Goal: Task Accomplishment & Management: Use online tool/utility

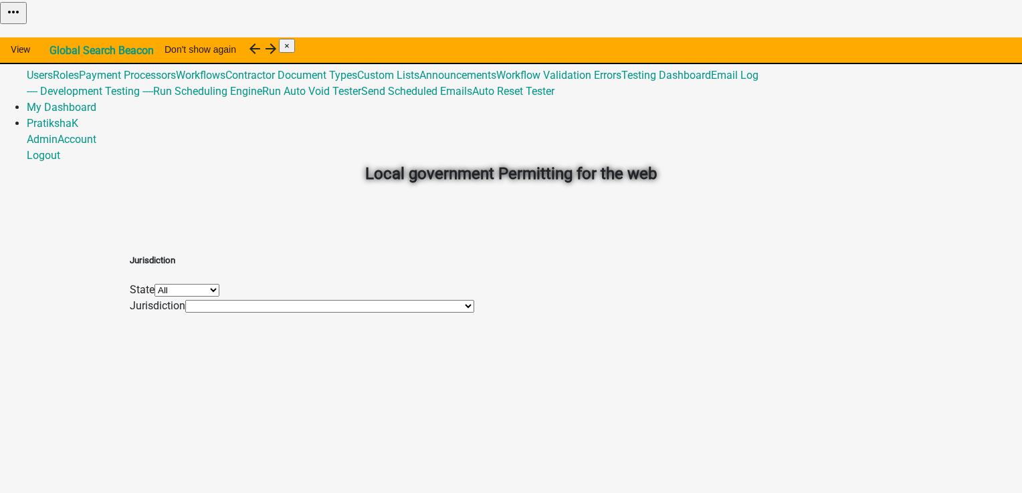
click at [58, 37] on link "Admin" at bounding box center [42, 43] width 31 height 13
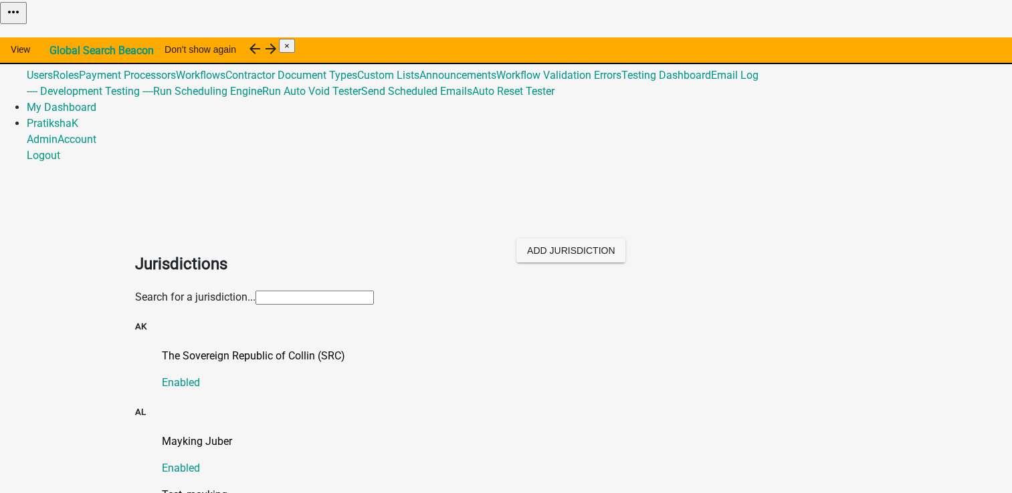
click at [358, 291] on input "text" at bounding box center [314, 298] width 118 height 14
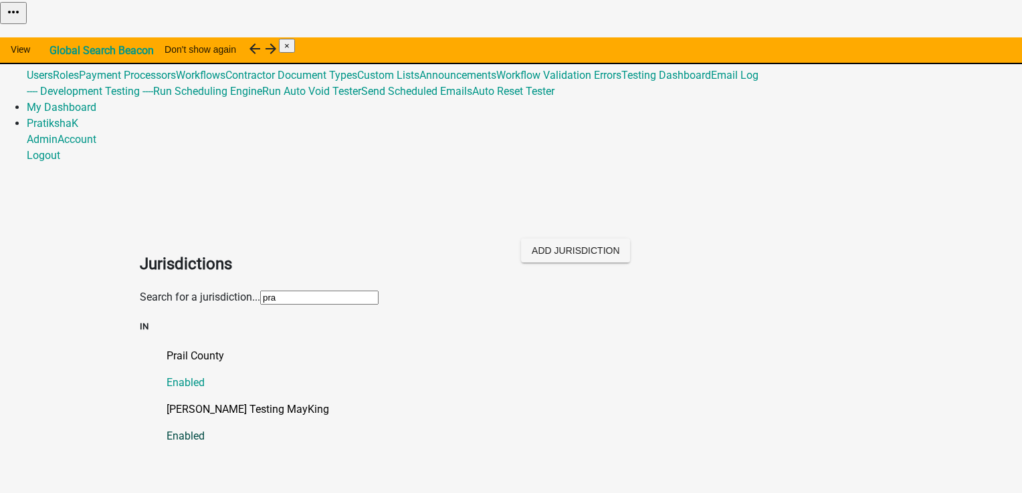
type input "pra"
click at [198, 402] on p "[PERSON_NAME] Testing MayKing" at bounding box center [523, 410] width 715 height 16
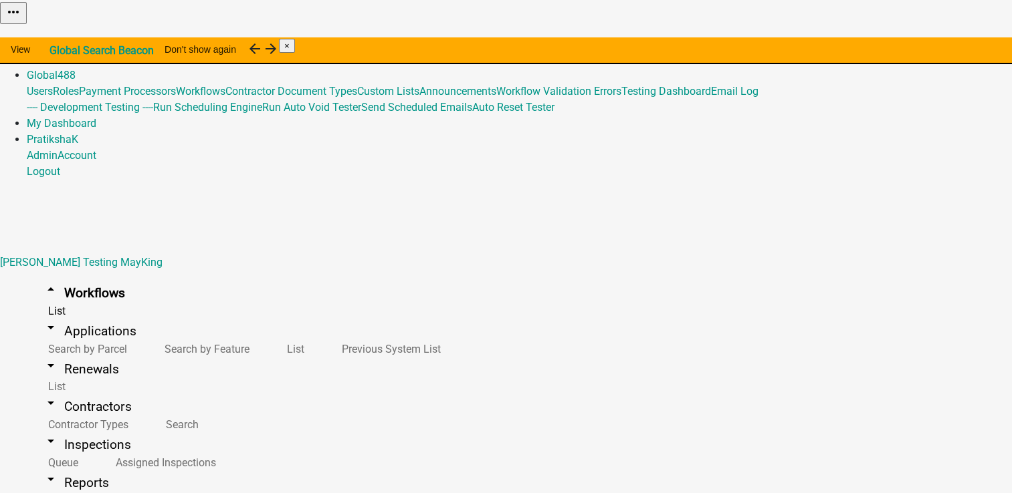
click at [55, 37] on link "Home" at bounding box center [41, 43] width 28 height 13
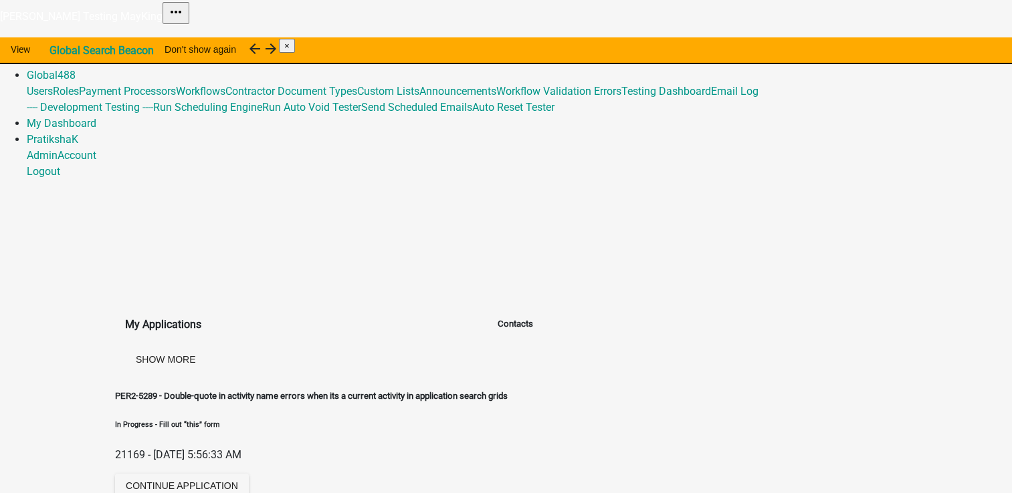
click at [55, 37] on link "Home" at bounding box center [41, 43] width 28 height 13
click at [58, 53] on link "Admin" at bounding box center [42, 59] width 31 height 13
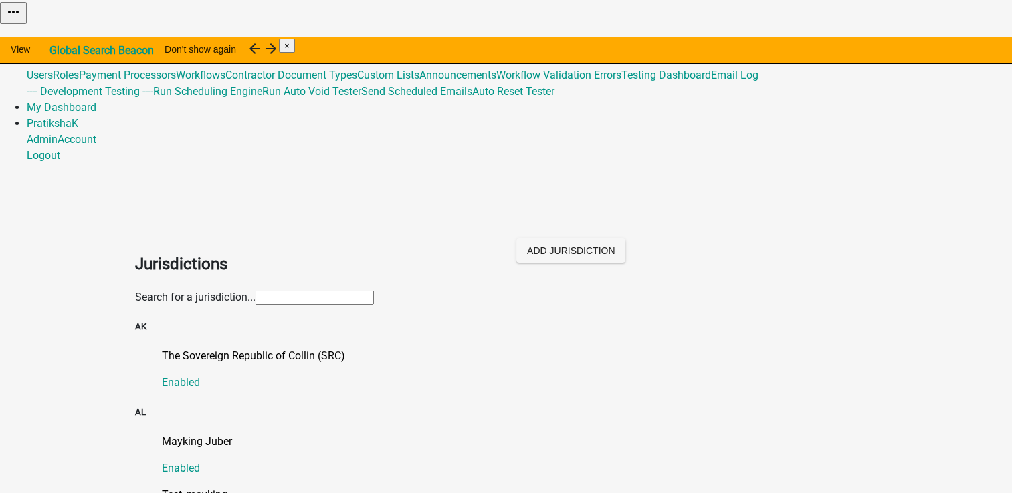
click at [374, 291] on input "text" at bounding box center [314, 298] width 118 height 14
type input "ni"
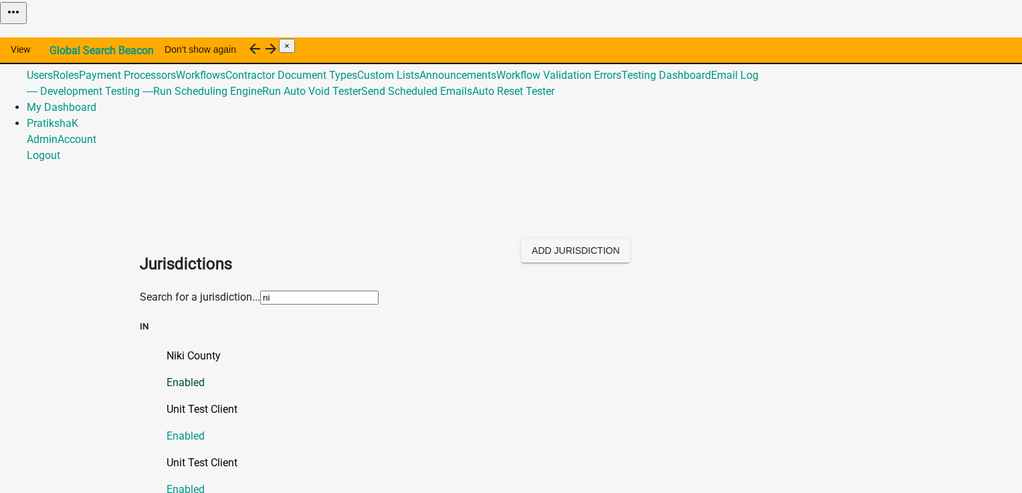
click at [166, 348] on p "Niki County" at bounding box center [523, 356] width 715 height 16
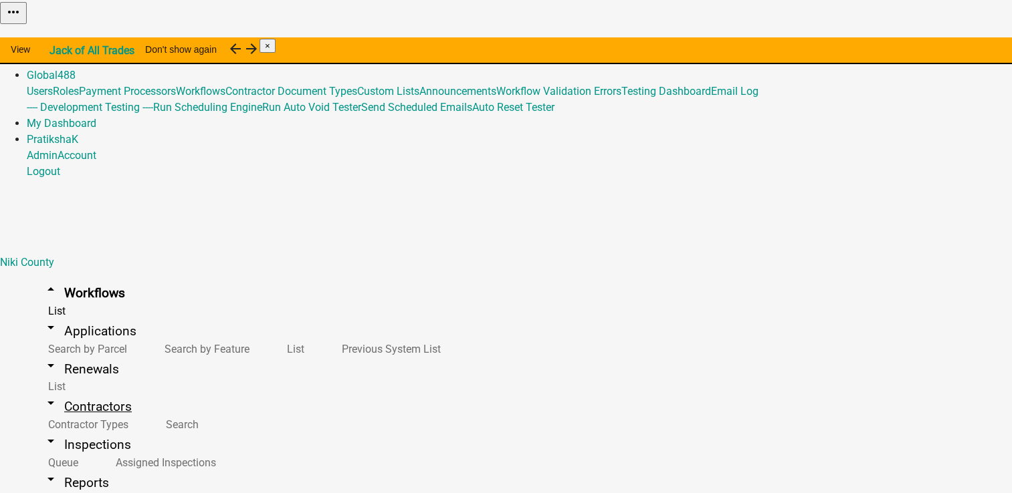
click at [71, 391] on link "arrow_drop_down Contractors" at bounding box center [87, 406] width 121 height 31
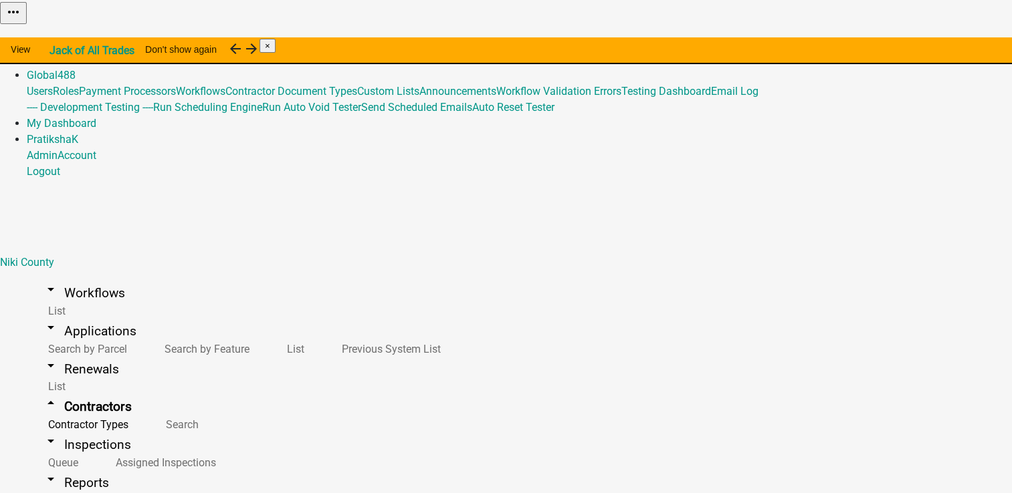
scroll to position [16, 0]
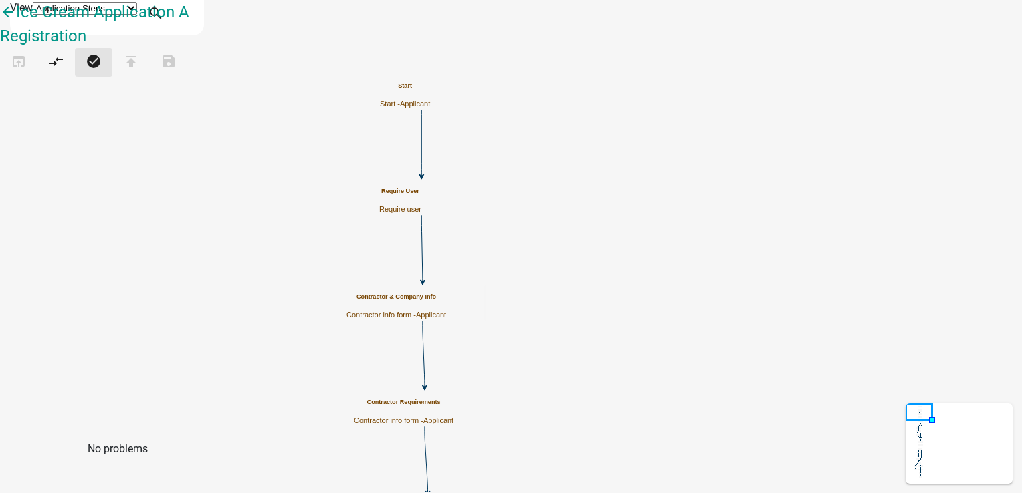
click at [102, 72] on icon "check_circle" at bounding box center [94, 62] width 16 height 19
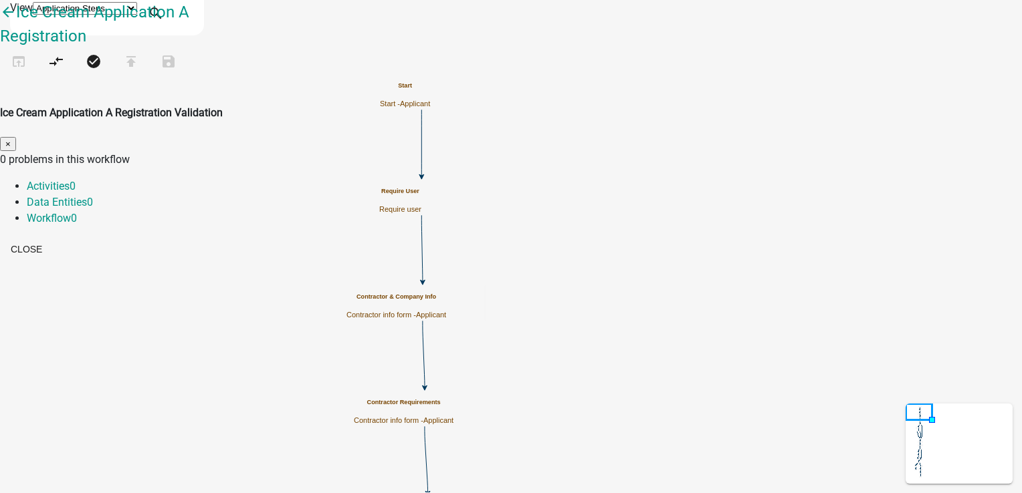
click at [16, 137] on button "×" at bounding box center [8, 144] width 16 height 14
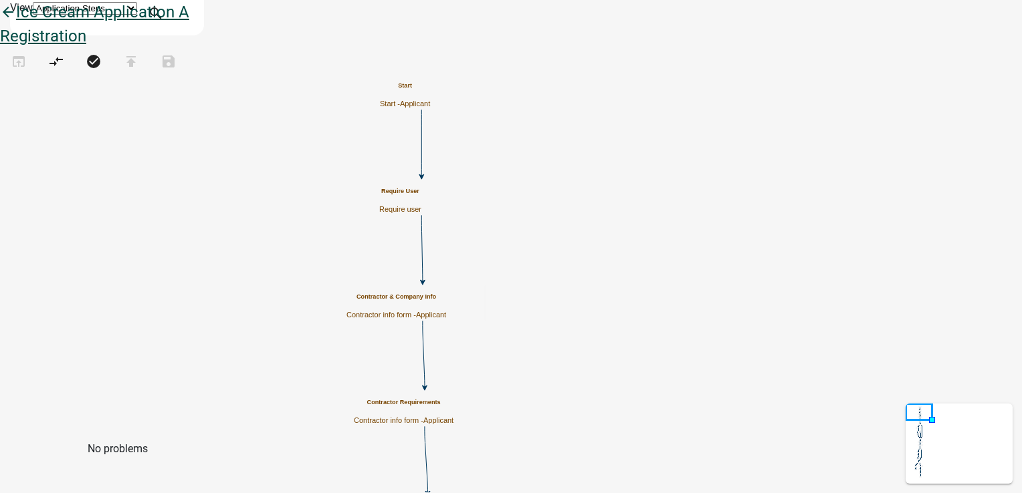
click at [16, 23] on icon "arrow_back" at bounding box center [8, 13] width 16 height 19
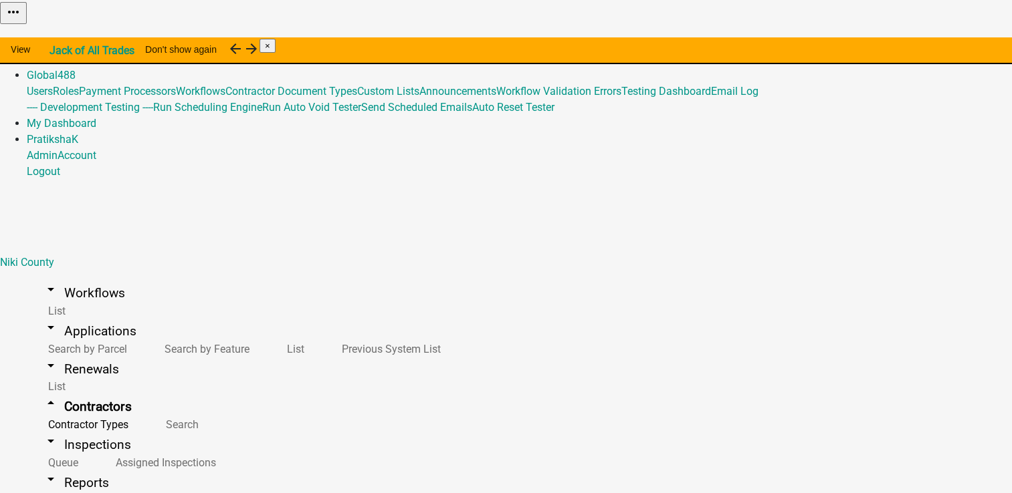
scroll to position [669, 0]
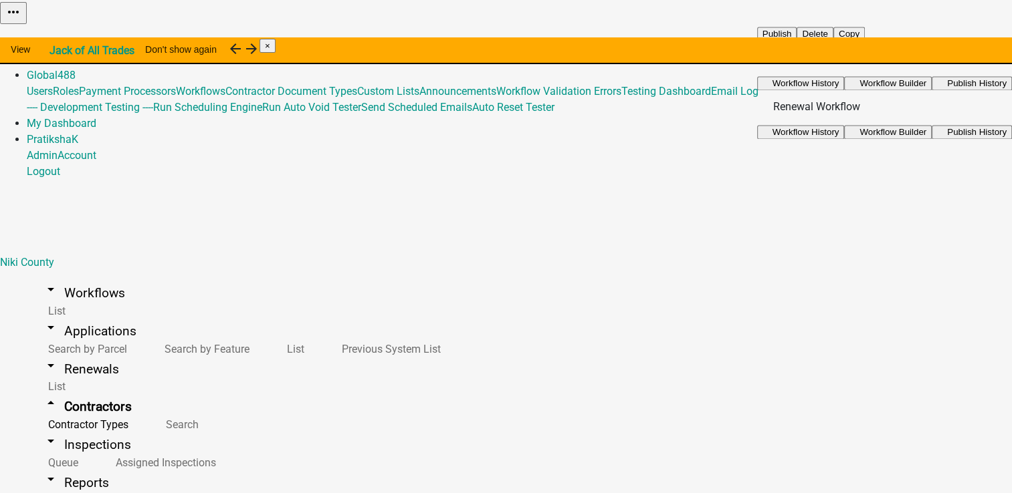
click at [926, 88] on span "Workflow Builder" at bounding box center [892, 83] width 67 height 10
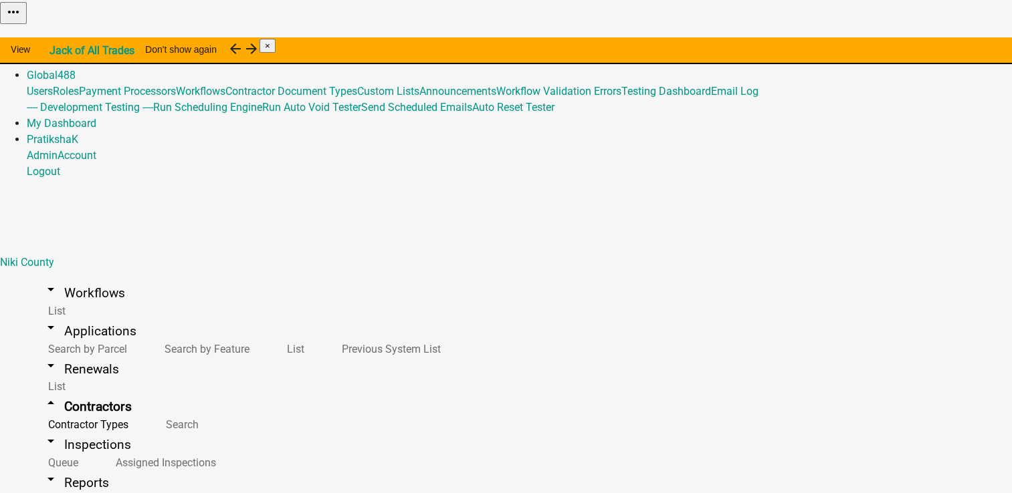
scroll to position [735, 0]
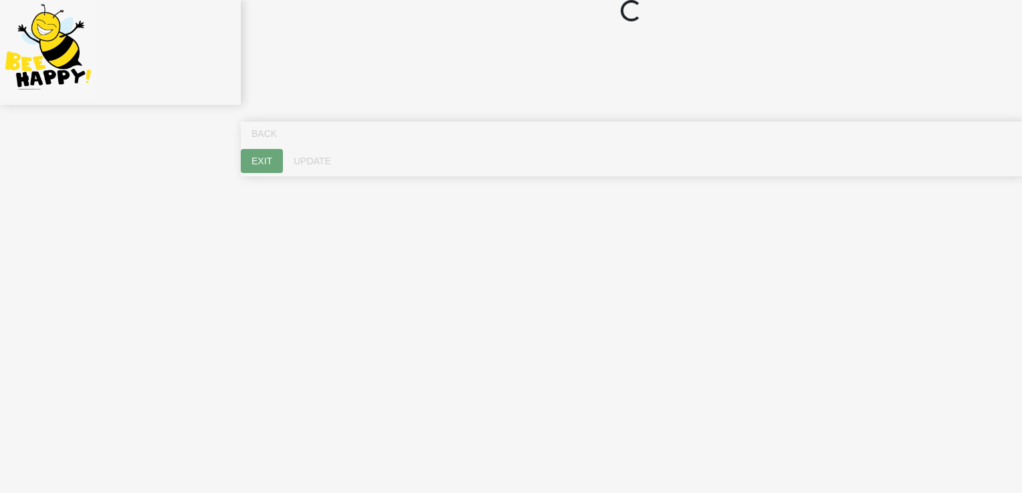
select select "IN"
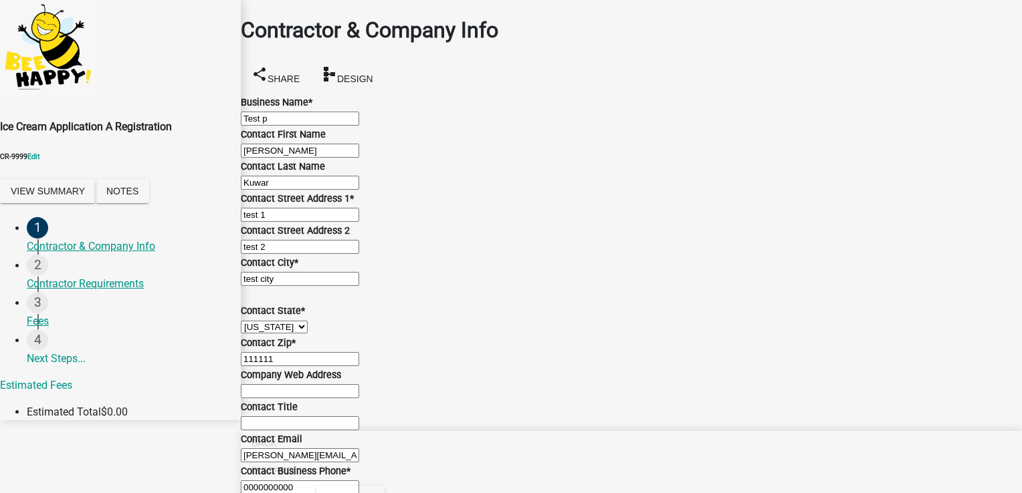
click at [316, 493] on select "Applicant [PERSON_NAME]" at bounding box center [288, 499] width 55 height 13
select select "7a05b38e-f62b-4aa5-8b88-5caa34cee38a"
click at [316, 493] on select "Applicant [PERSON_NAME]" at bounding box center [288, 499] width 55 height 13
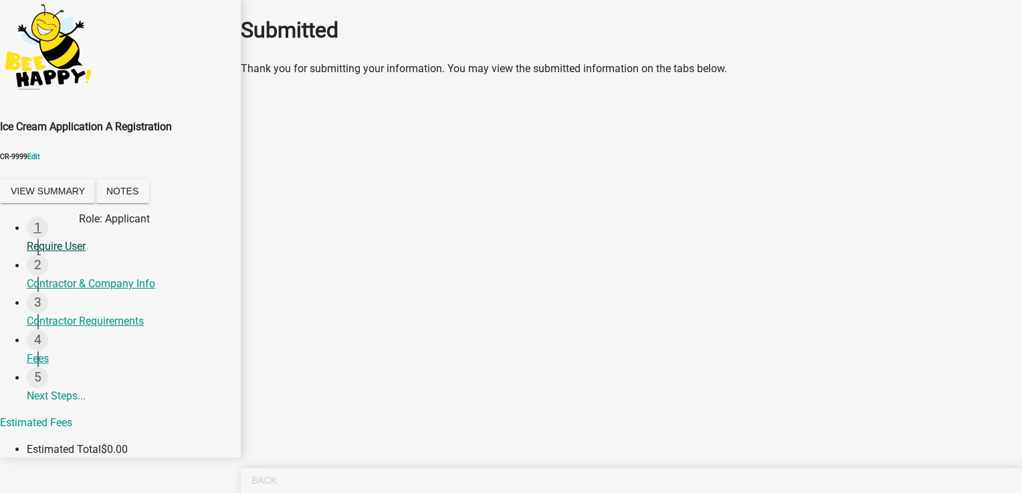
click at [77, 250] on div "Require User" at bounding box center [128, 247] width 203 height 16
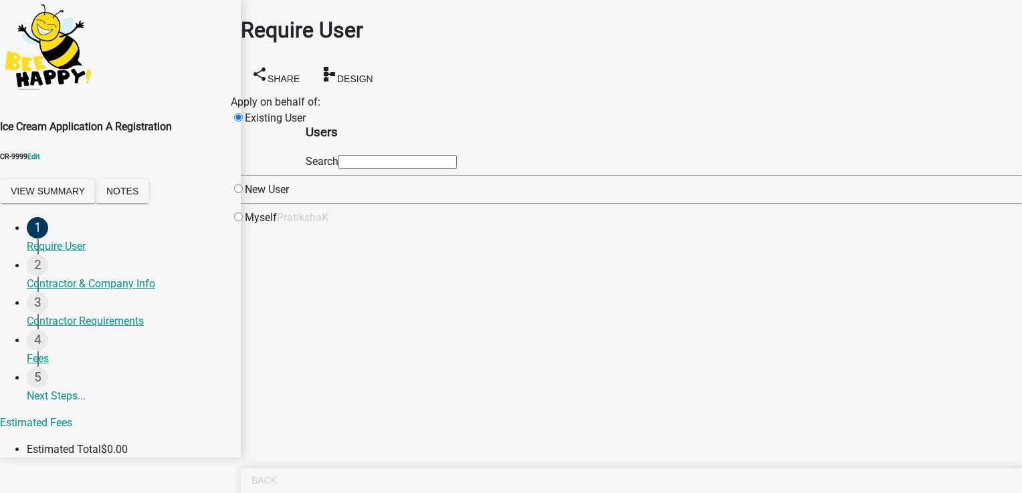
click at [243, 221] on input "radio" at bounding box center [238, 217] width 9 height 9
radio input "true"
radio input "false"
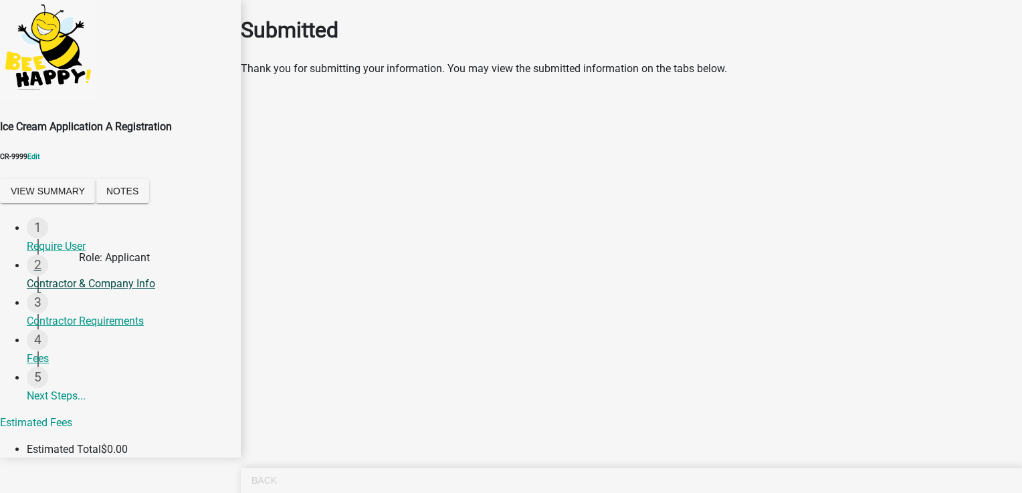
click at [57, 285] on div "Contractor & Company Info" at bounding box center [128, 284] width 203 height 16
select select "IN"
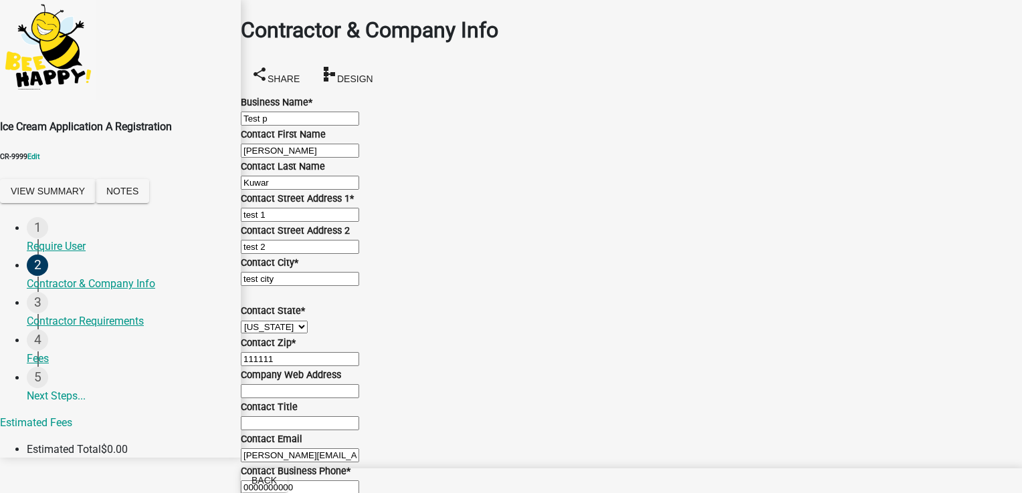
scroll to position [711, 0]
click at [110, 328] on div "Contractor Requirements" at bounding box center [128, 322] width 203 height 16
click at [110, 322] on div "Contractor Requirements" at bounding box center [128, 322] width 203 height 16
click at [99, 328] on div "Contractor Requirements" at bounding box center [128, 322] width 203 height 16
click at [27, 314] on div "3" at bounding box center [37, 302] width 21 height 21
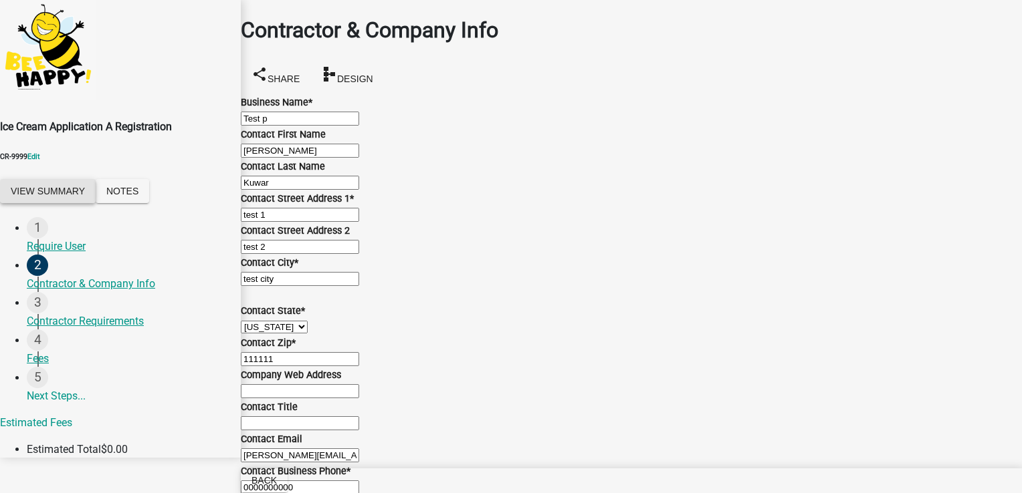
click at [88, 200] on button "View Summary" at bounding box center [48, 191] width 96 height 24
click at [149, 193] on button "Notes" at bounding box center [122, 191] width 53 height 24
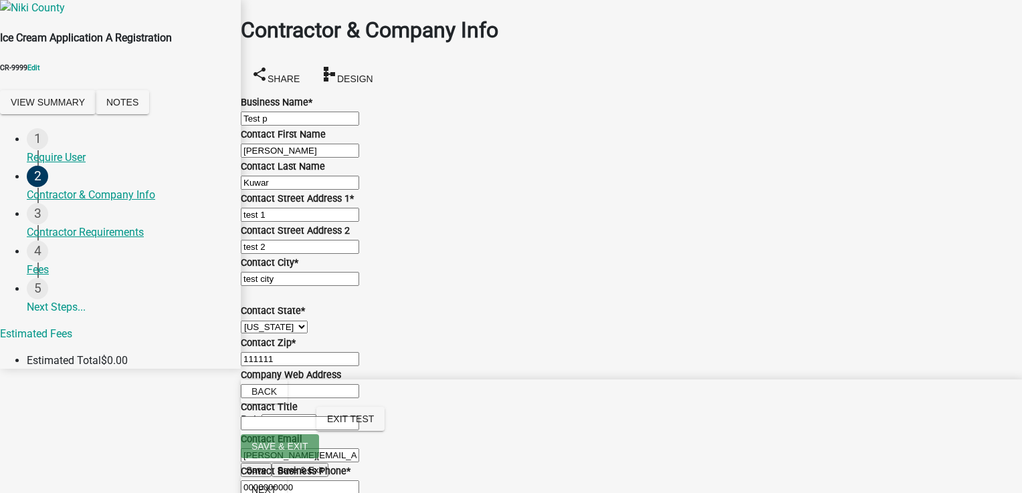
click at [79, 111] on button "View Summary" at bounding box center [48, 102] width 96 height 24
click at [56, 278] on div "Fees" at bounding box center [128, 270] width 203 height 16
click at [63, 276] on div "4 Fees" at bounding box center [128, 259] width 203 height 37
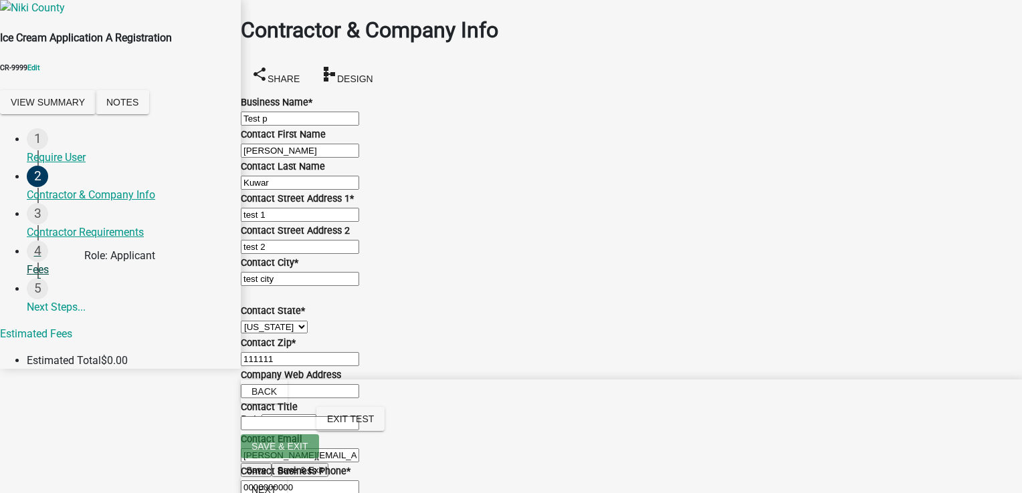
click at [59, 278] on link "4 Fees" at bounding box center [134, 259] width 214 height 37
click at [48, 278] on div "Fees" at bounding box center [128, 270] width 203 height 16
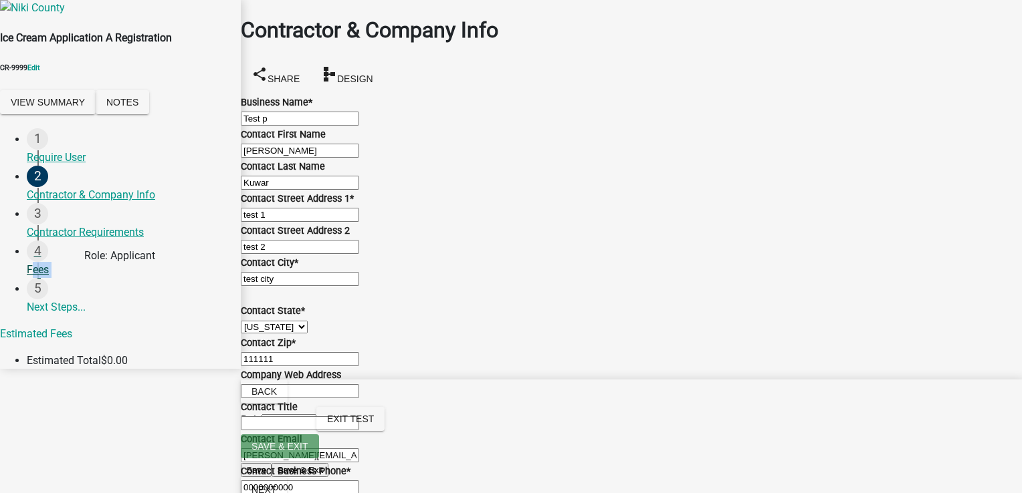
click at [48, 278] on div "Fees" at bounding box center [128, 270] width 203 height 16
click at [107, 278] on div "4 Fees" at bounding box center [128, 259] width 203 height 37
click at [34, 278] on div "4 Fees" at bounding box center [128, 259] width 203 height 37
click at [27, 262] on div "4" at bounding box center [37, 251] width 21 height 21
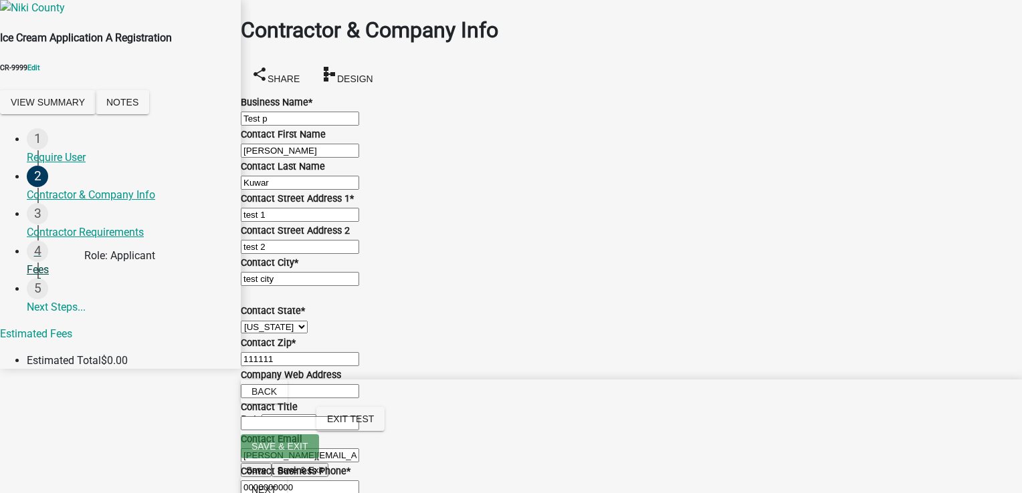
click at [27, 262] on div "4" at bounding box center [37, 251] width 21 height 21
drag, startPoint x: 21, startPoint y: 289, endPoint x: 89, endPoint y: 294, distance: 68.4
click at [89, 278] on div "4 Fees" at bounding box center [128, 259] width 203 height 37
click at [50, 278] on div "Fees" at bounding box center [128, 270] width 203 height 16
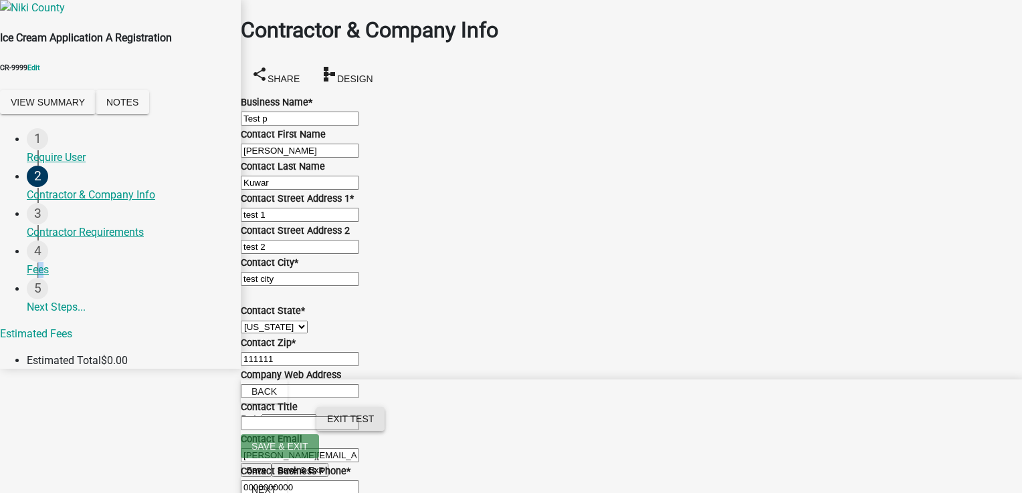
click at [374, 425] on span "Exit Test" at bounding box center [350, 419] width 47 height 11
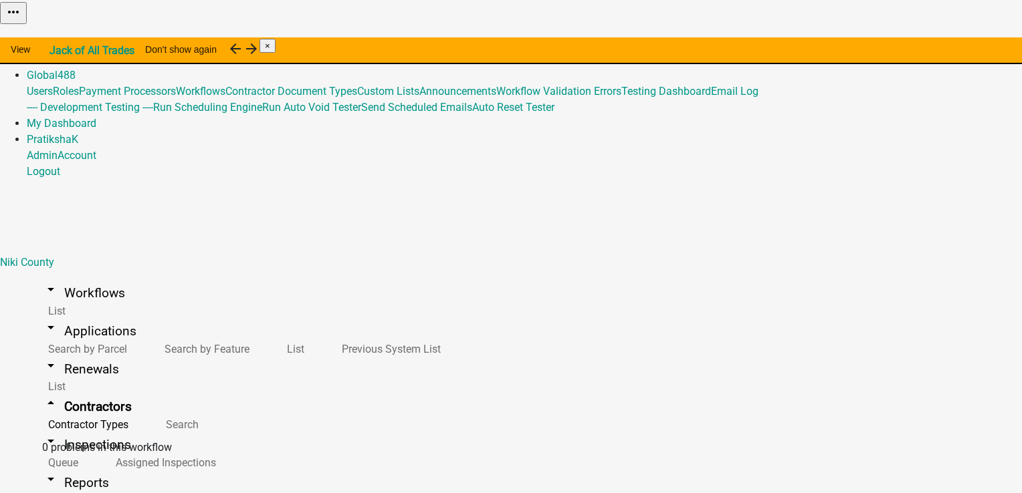
select select "IN"
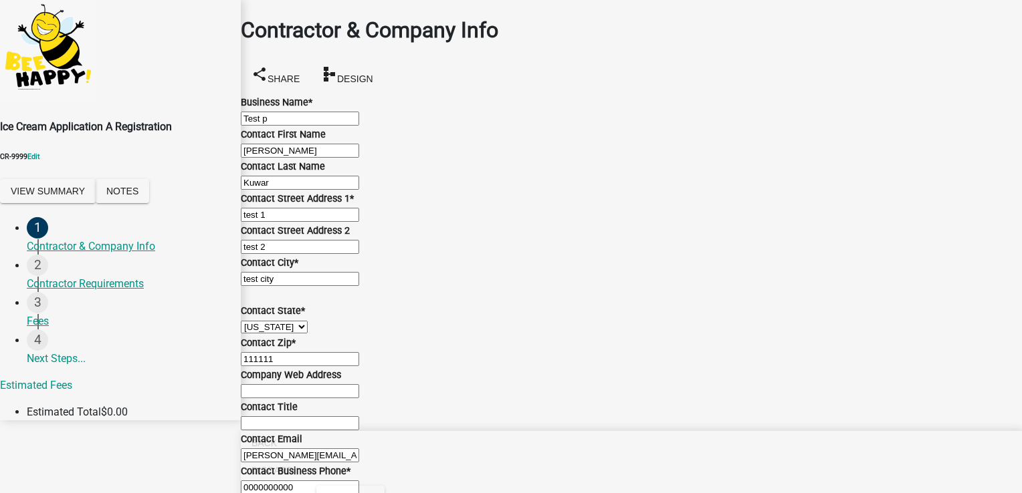
click at [316, 493] on select "Applicant [PERSON_NAME]" at bounding box center [288, 499] width 55 height 13
select select "7a05b38e-f62b-4aa5-8b88-5caa34cee38a"
click at [316, 493] on select "Applicant [PERSON_NAME]" at bounding box center [288, 499] width 55 height 13
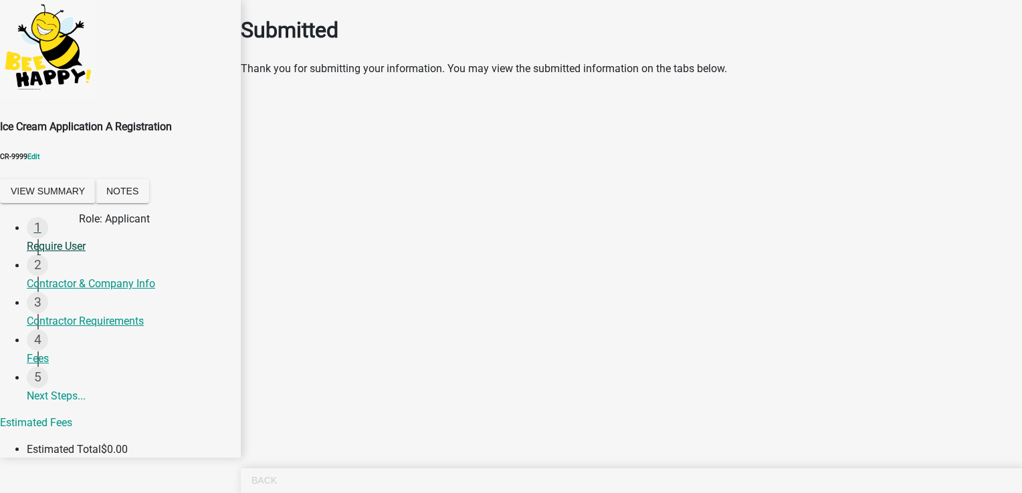
click at [86, 237] on link "1 Require User" at bounding box center [134, 235] width 214 height 37
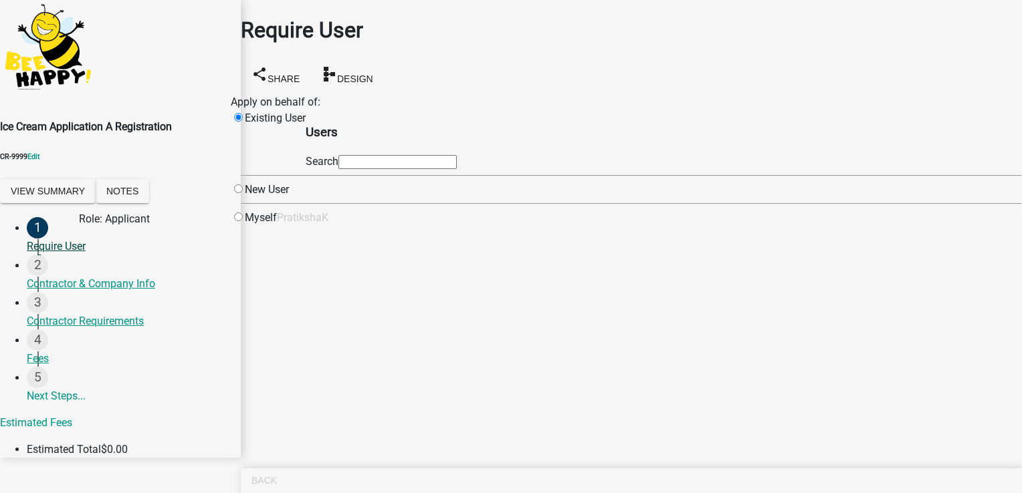
click at [49, 255] on div "1 Require User" at bounding box center [128, 235] width 203 height 37
click at [88, 290] on div "Contractor & Company Info" at bounding box center [128, 284] width 203 height 16
select select "IN"
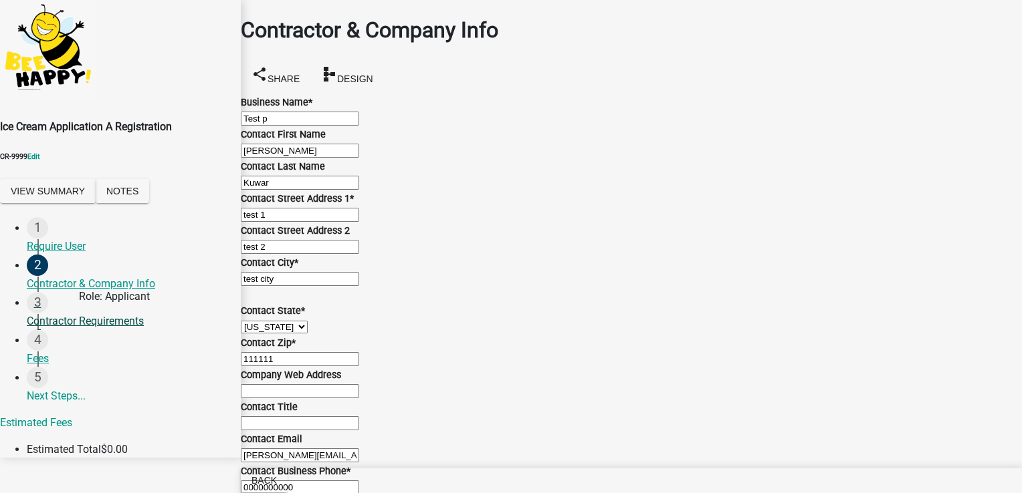
click at [79, 328] on div "Contractor Requirements" at bounding box center [128, 322] width 203 height 16
click at [45, 330] on div "Contractor Requirements" at bounding box center [128, 322] width 203 height 16
click at [28, 315] on link "3 Contractor Requirements" at bounding box center [134, 310] width 214 height 37
click at [27, 314] on div "3" at bounding box center [37, 302] width 21 height 21
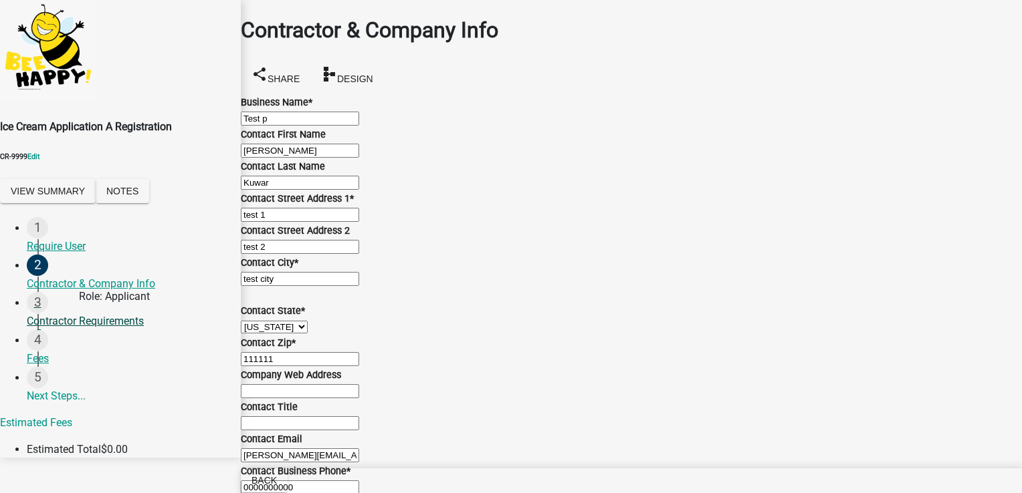
click at [27, 314] on div "3" at bounding box center [37, 302] width 21 height 21
drag, startPoint x: 16, startPoint y: 329, endPoint x: 32, endPoint y: 317, distance: 20.1
click at [27, 314] on div "3" at bounding box center [37, 302] width 21 height 21
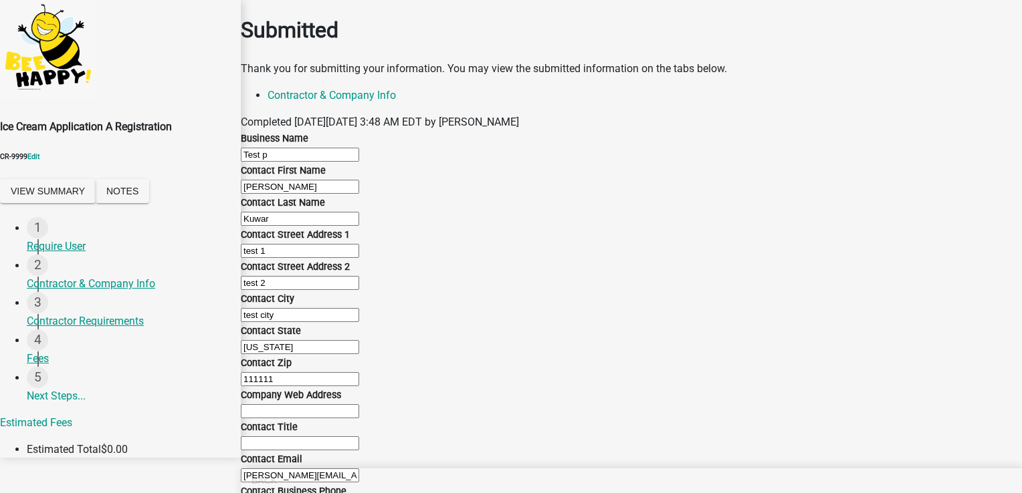
scroll to position [782, 0]
click at [62, 334] on div "4 Fees" at bounding box center [128, 348] width 203 height 37
click at [60, 334] on div "4 Fees" at bounding box center [128, 348] width 203 height 37
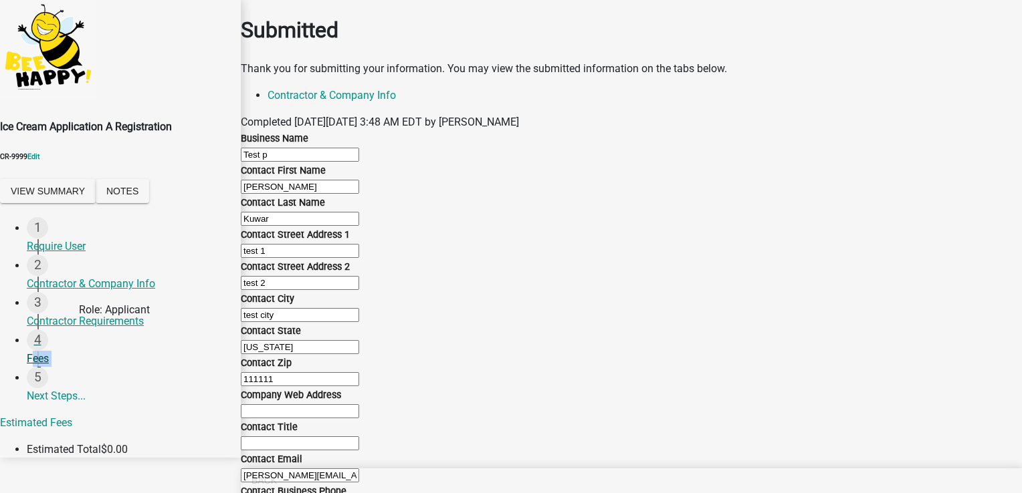
click at [60, 334] on div "4 Fees" at bounding box center [128, 348] width 203 height 37
drag, startPoint x: 60, startPoint y: 334, endPoint x: 161, endPoint y: 185, distance: 180.1
click at [149, 185] on button "Notes" at bounding box center [122, 191] width 53 height 24
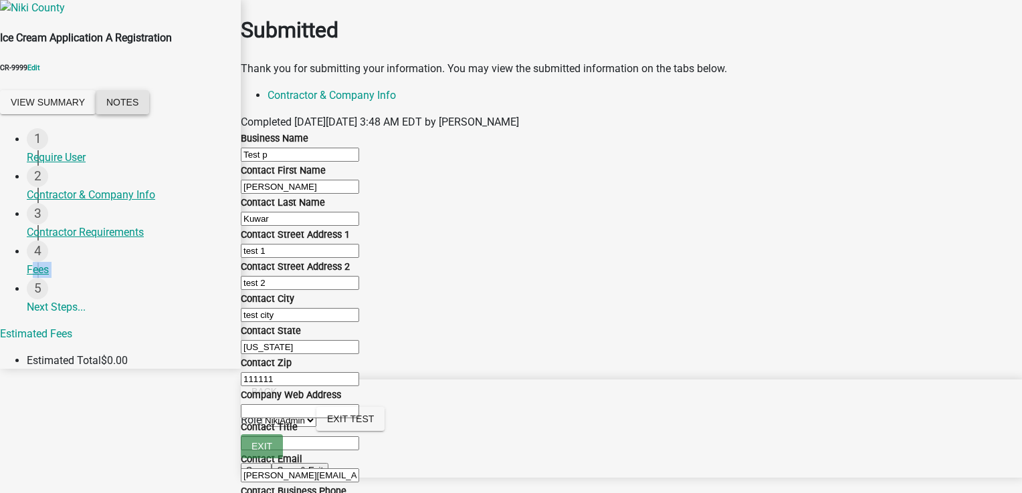
scroll to position [0, 0]
click at [37, 322] on link "5 Next Steps..." at bounding box center [134, 300] width 214 height 44
click at [55, 322] on link "5 Next Steps..." at bounding box center [134, 300] width 214 height 44
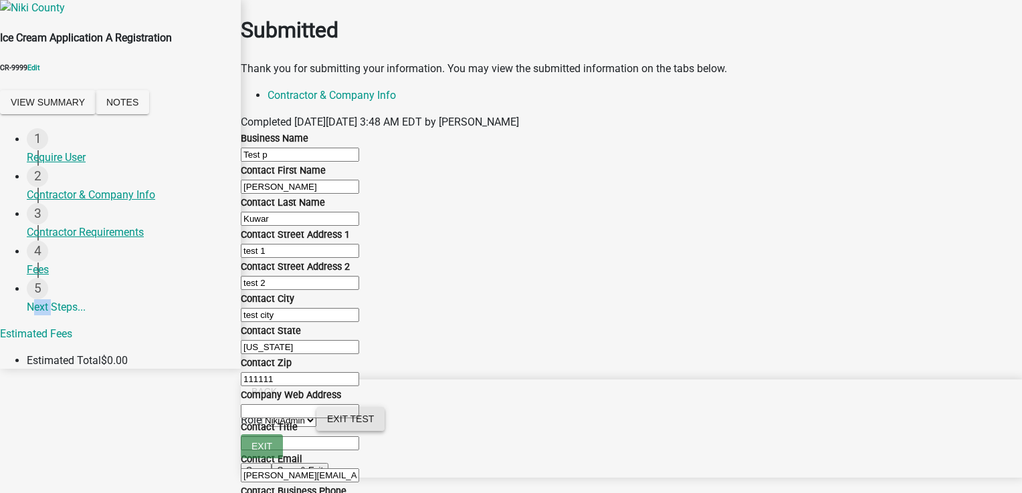
click at [374, 425] on span "Exit Test" at bounding box center [350, 419] width 47 height 11
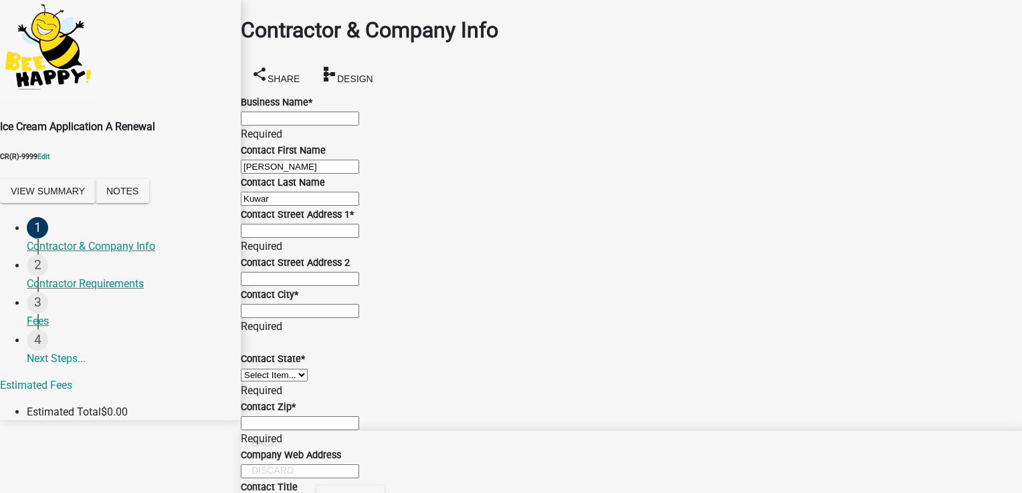
scroll to position [818, 0]
drag, startPoint x: 973, startPoint y: 468, endPoint x: 974, endPoint y: 475, distance: 6.8
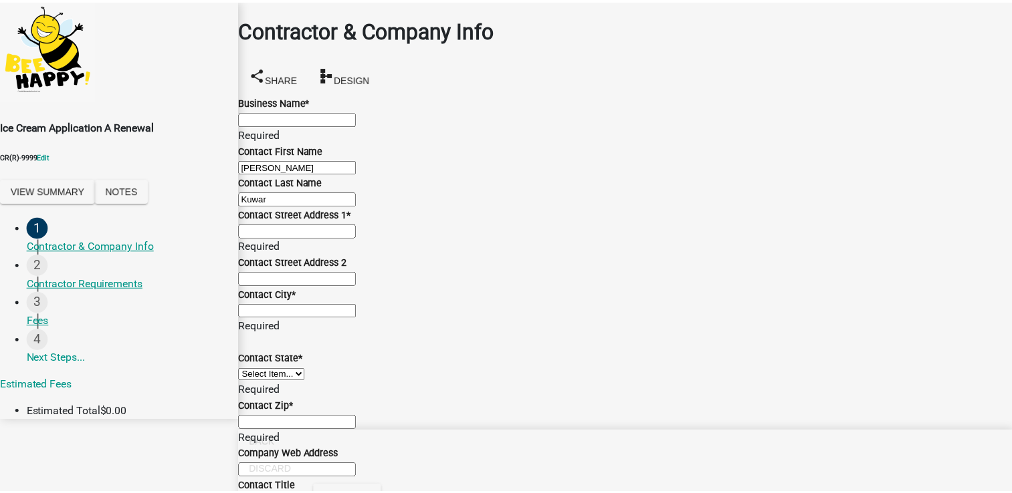
scroll to position [484, 0]
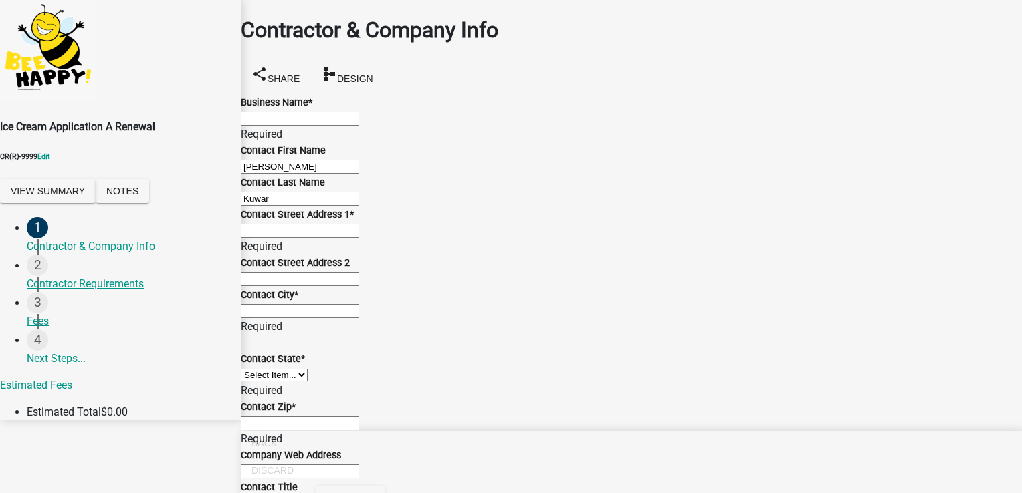
click at [374, 493] on span "Exit Test" at bounding box center [350, 498] width 47 height 11
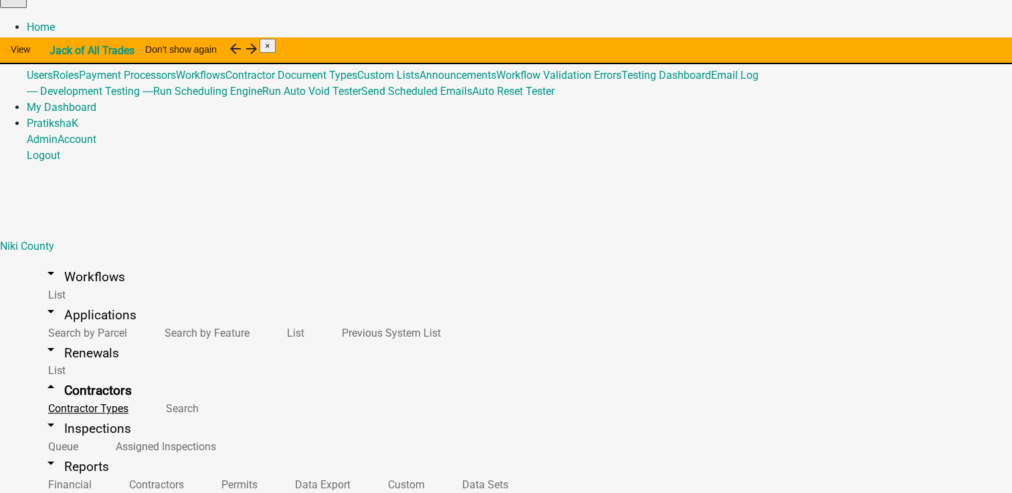
click at [83, 394] on link "Contractor Types" at bounding box center [86, 408] width 118 height 29
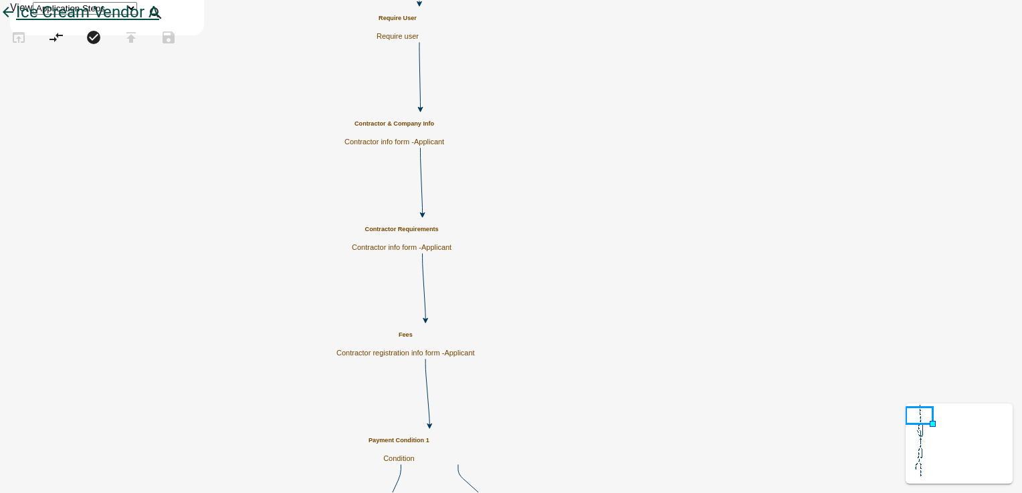
click at [16, 23] on icon "arrow_back" at bounding box center [8, 13] width 16 height 19
